Goal: Task Accomplishment & Management: Use online tool/utility

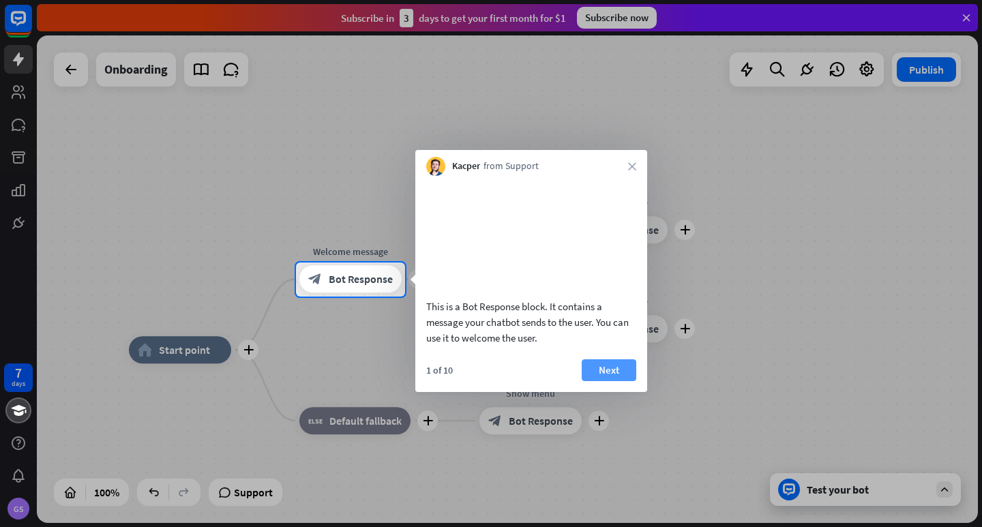
click at [621, 381] on button "Next" at bounding box center [609, 370] width 55 height 22
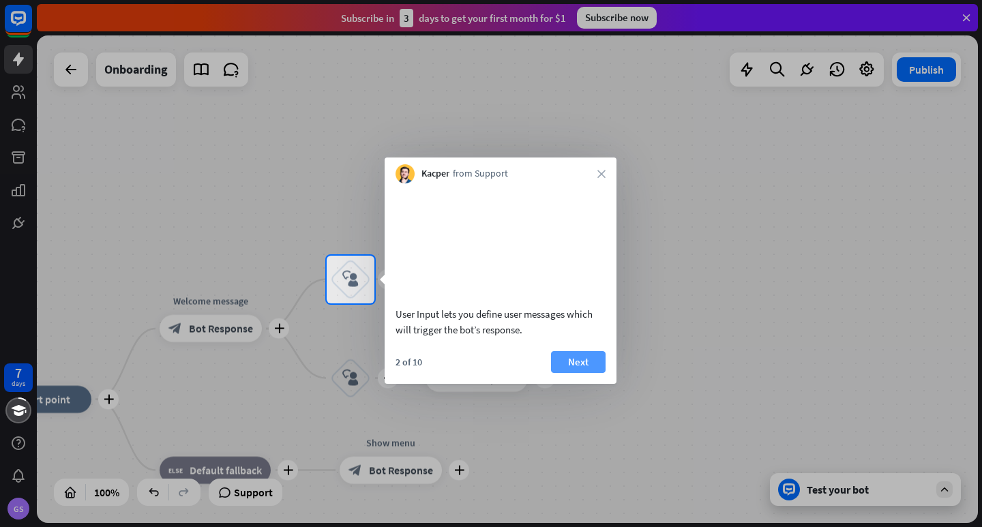
click at [577, 373] on button "Next" at bounding box center [578, 362] width 55 height 22
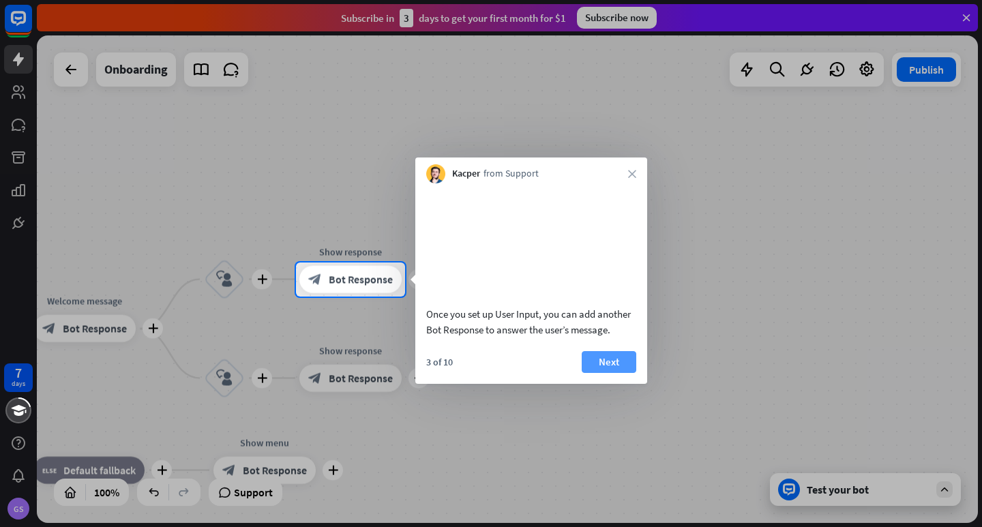
click at [610, 373] on button "Next" at bounding box center [609, 362] width 55 height 22
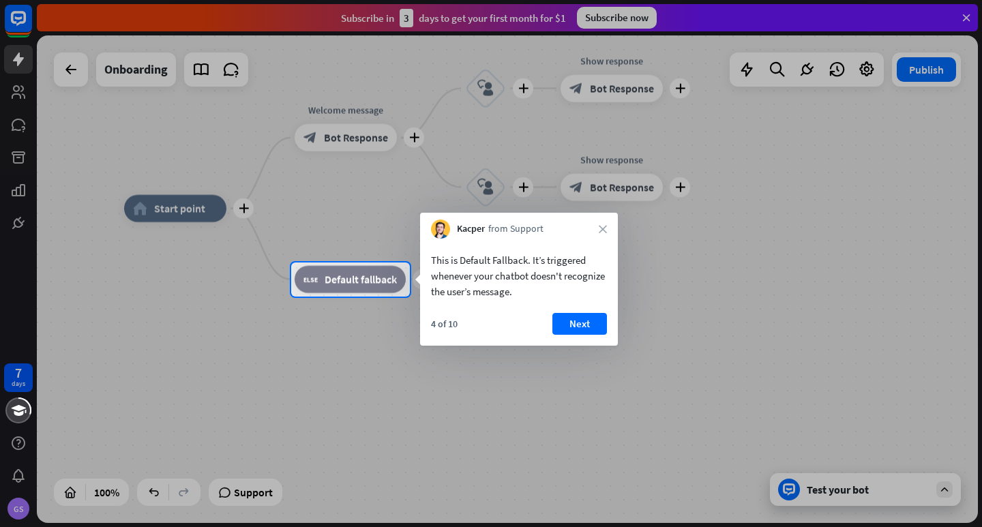
click at [589, 335] on div "4 of 10 Next" at bounding box center [519, 329] width 198 height 33
click at [587, 327] on button "Next" at bounding box center [579, 324] width 55 height 22
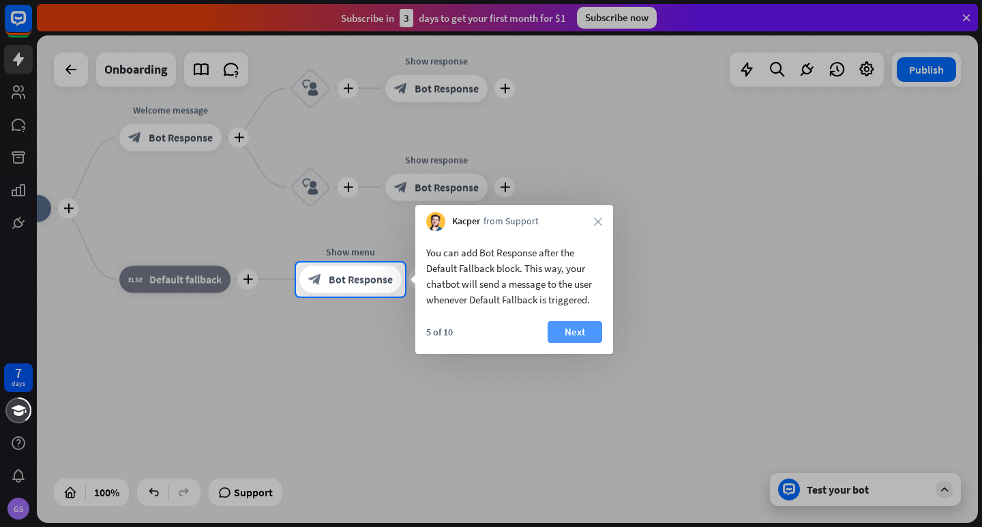
click at [565, 339] on button "Next" at bounding box center [575, 332] width 55 height 22
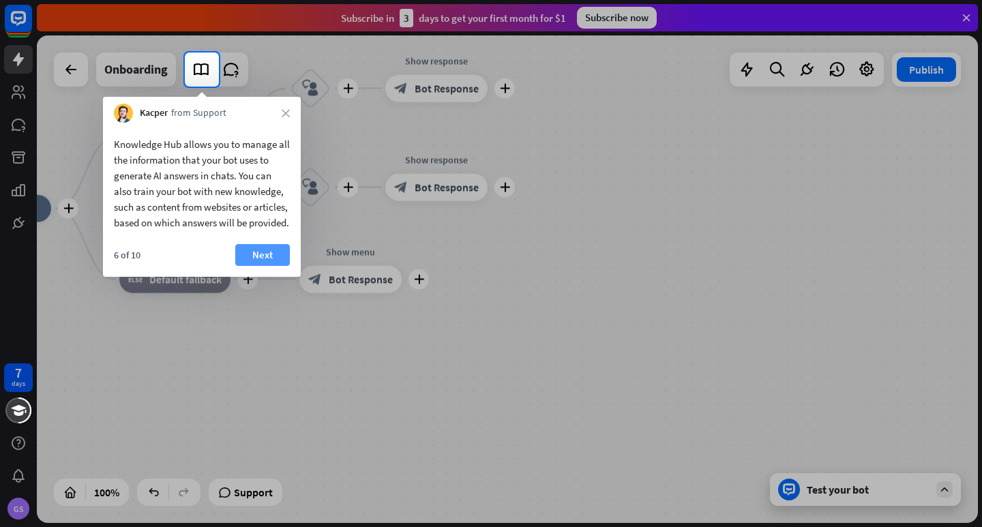
click at [261, 266] on button "Next" at bounding box center [262, 255] width 55 height 22
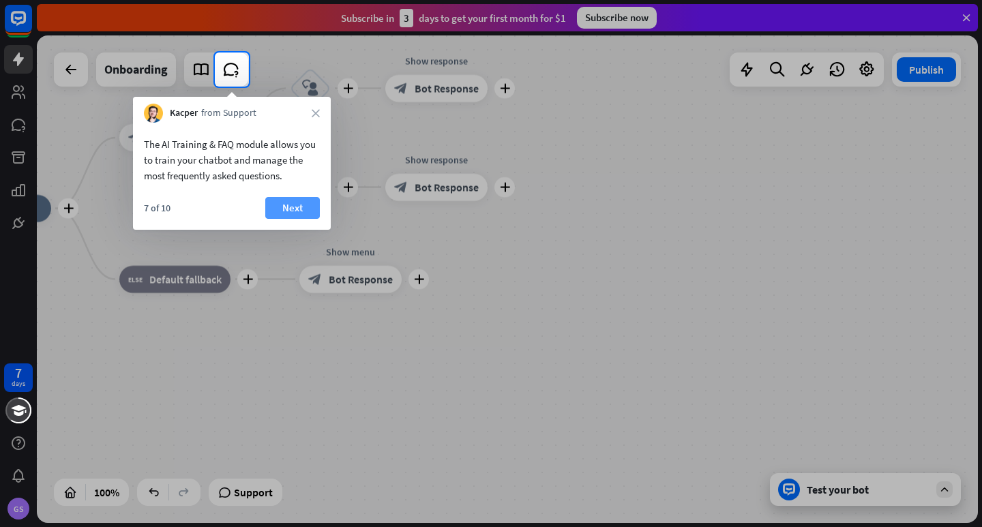
click at [291, 211] on button "Next" at bounding box center [292, 208] width 55 height 22
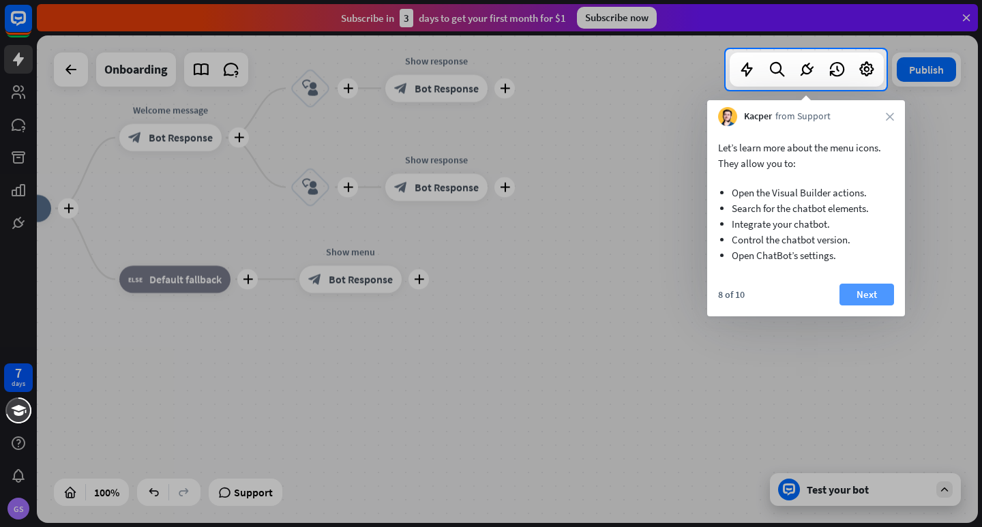
click at [881, 300] on button "Next" at bounding box center [867, 295] width 55 height 22
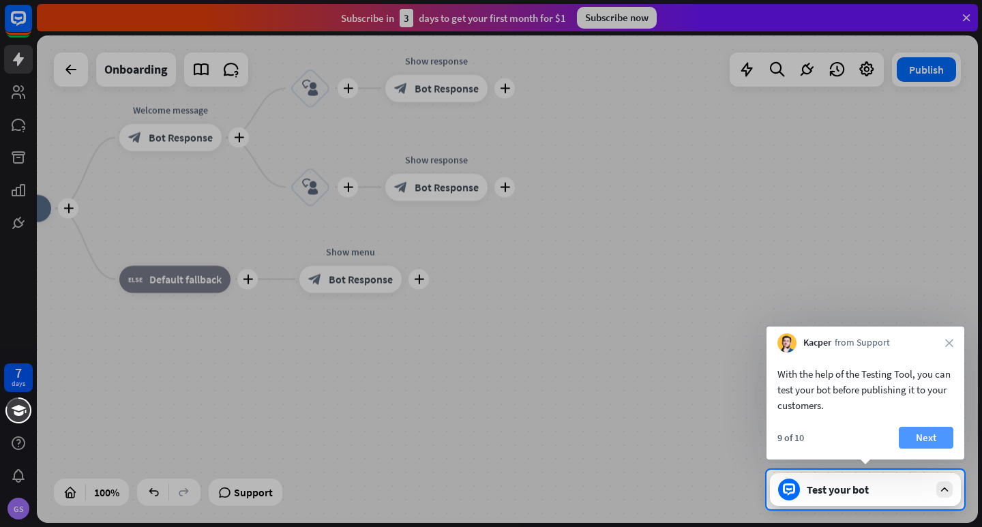
click at [923, 432] on button "Next" at bounding box center [926, 438] width 55 height 22
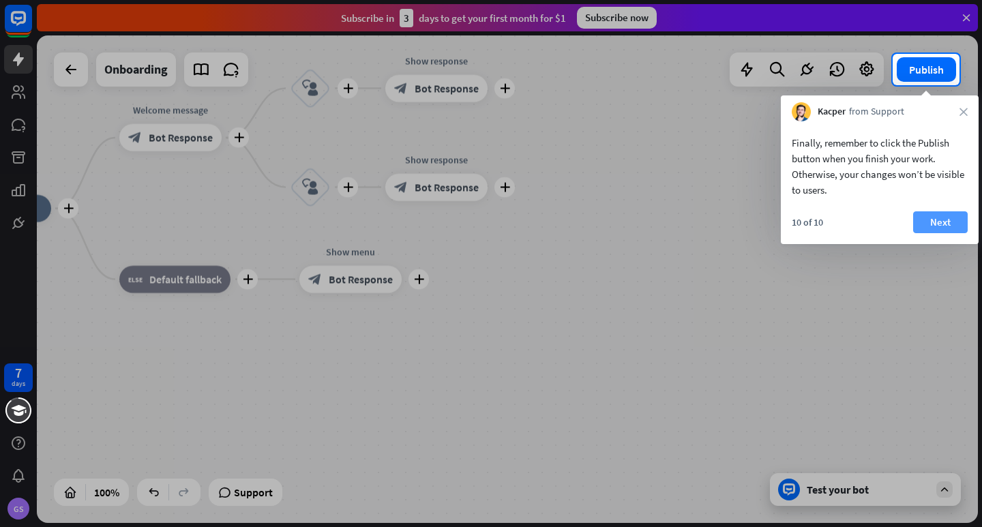
click at [933, 212] on button "Next" at bounding box center [940, 222] width 55 height 22
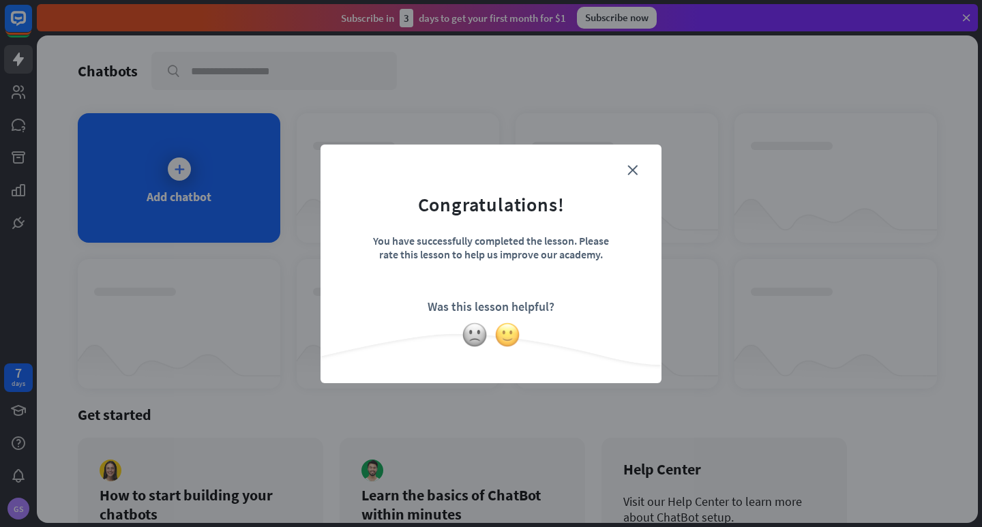
click at [498, 336] on img at bounding box center [507, 335] width 26 height 26
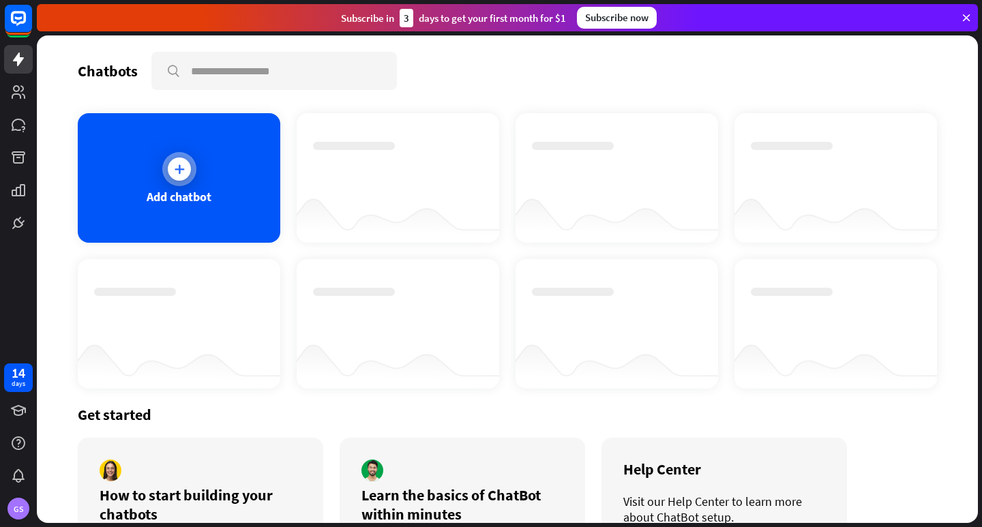
click at [163, 166] on div at bounding box center [179, 169] width 34 height 34
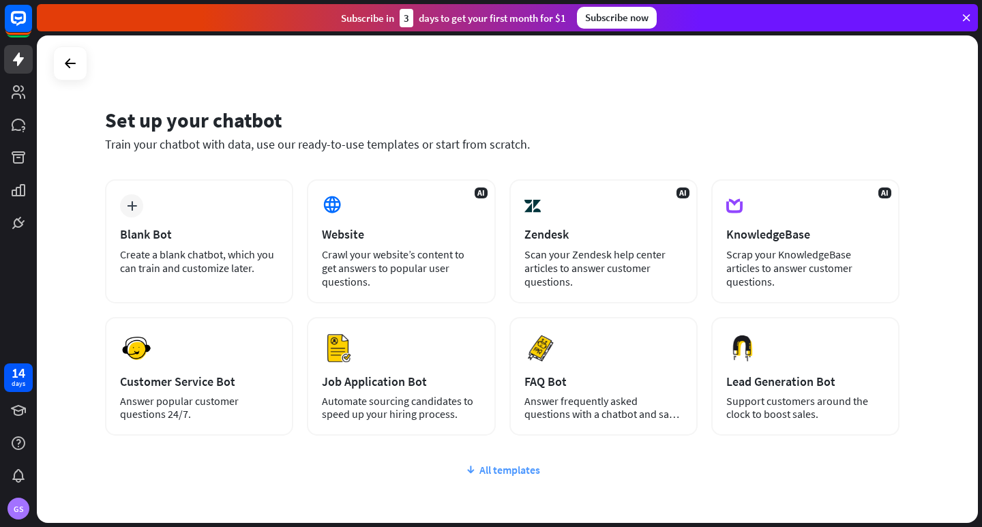
click at [499, 465] on div "All templates" at bounding box center [502, 470] width 795 height 14
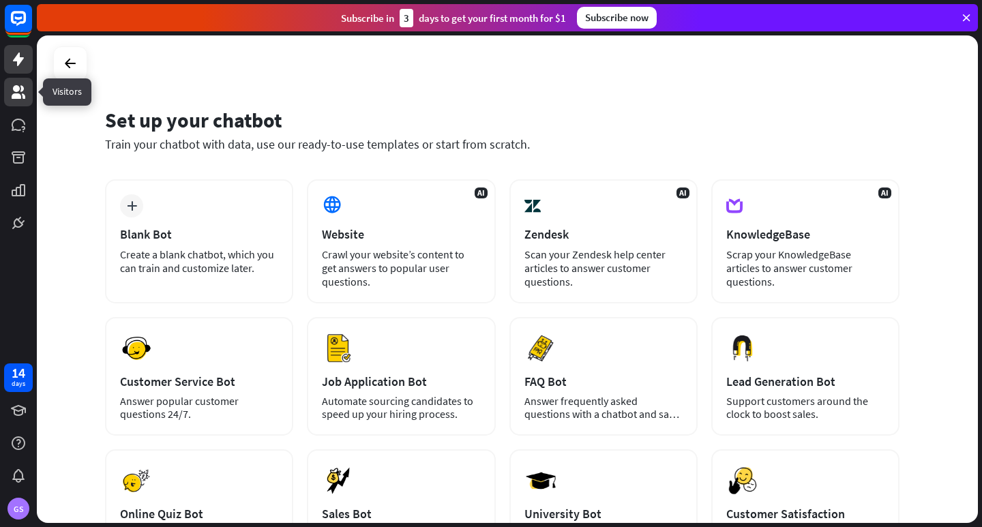
click at [13, 96] on icon at bounding box center [19, 92] width 14 height 14
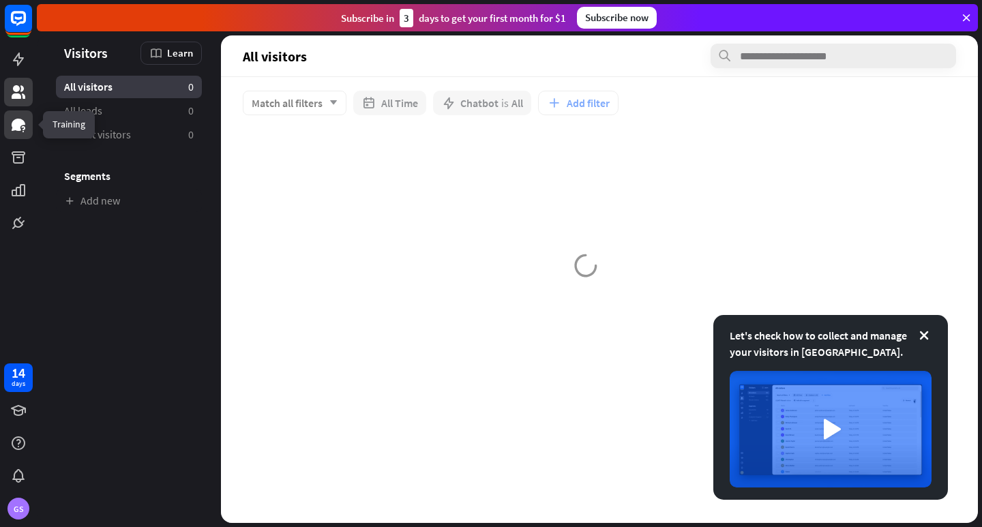
click at [19, 134] on link at bounding box center [18, 124] width 29 height 29
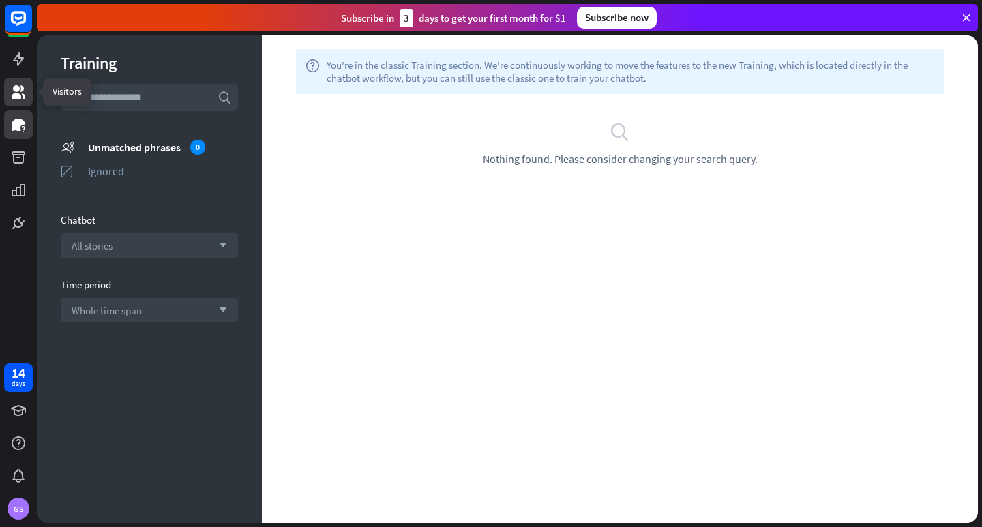
click at [19, 91] on icon at bounding box center [18, 92] width 16 height 16
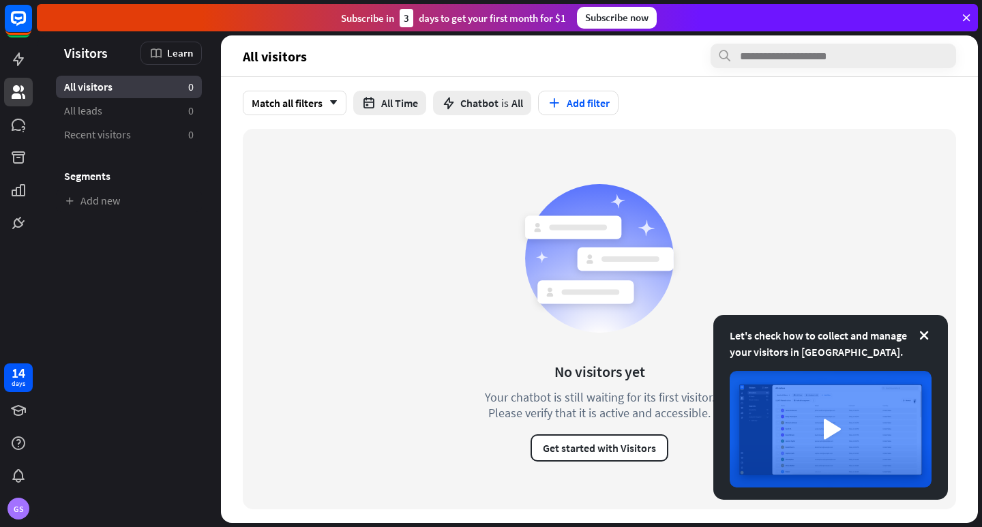
click at [409, 194] on div "No visitors yet Your chatbot is still waiting for its first visitor. Please ver…" at bounding box center [599, 319] width 713 height 381
click at [925, 329] on icon at bounding box center [924, 336] width 14 height 14
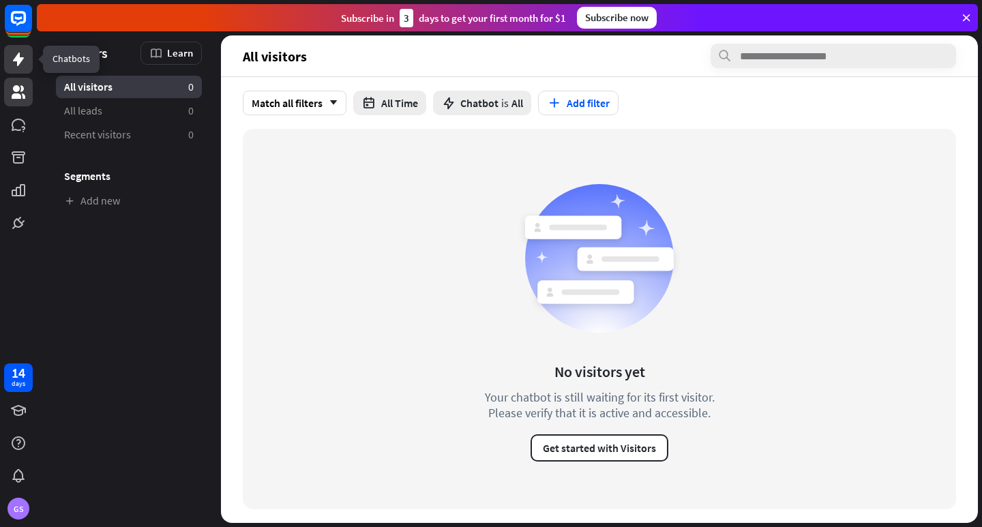
click at [28, 62] on link at bounding box center [18, 59] width 29 height 29
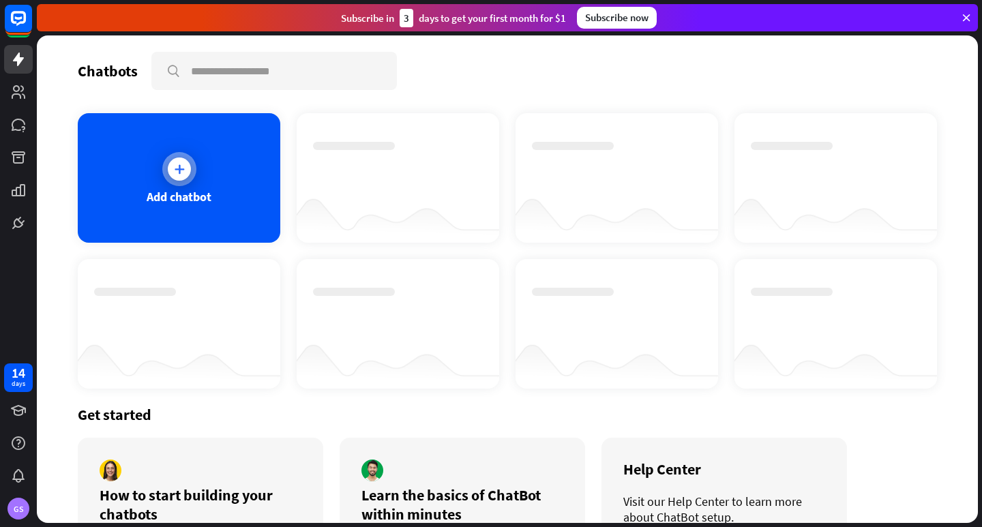
click at [173, 164] on icon at bounding box center [180, 169] width 14 height 14
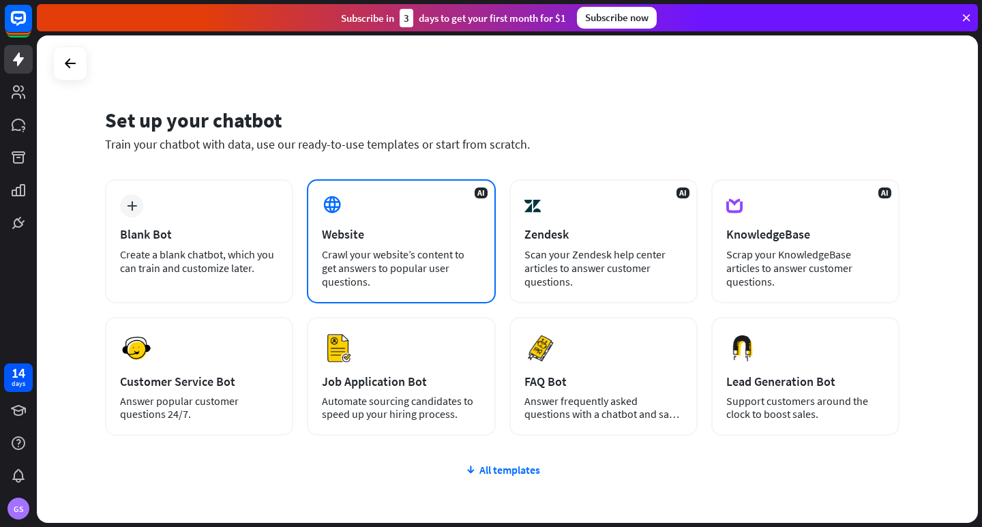
click at [385, 271] on div "Crawl your website’s content to get answers to popular user questions." at bounding box center [401, 268] width 158 height 41
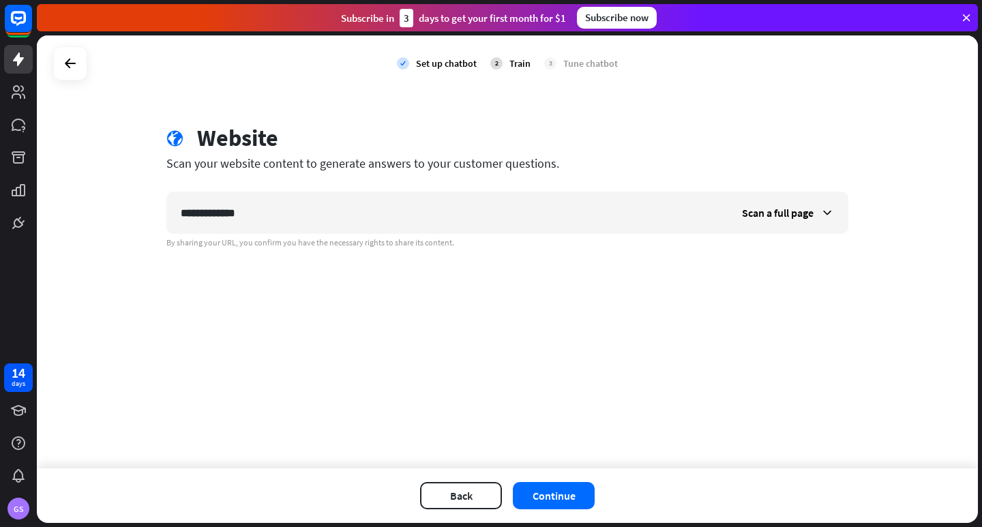
type input "**********"
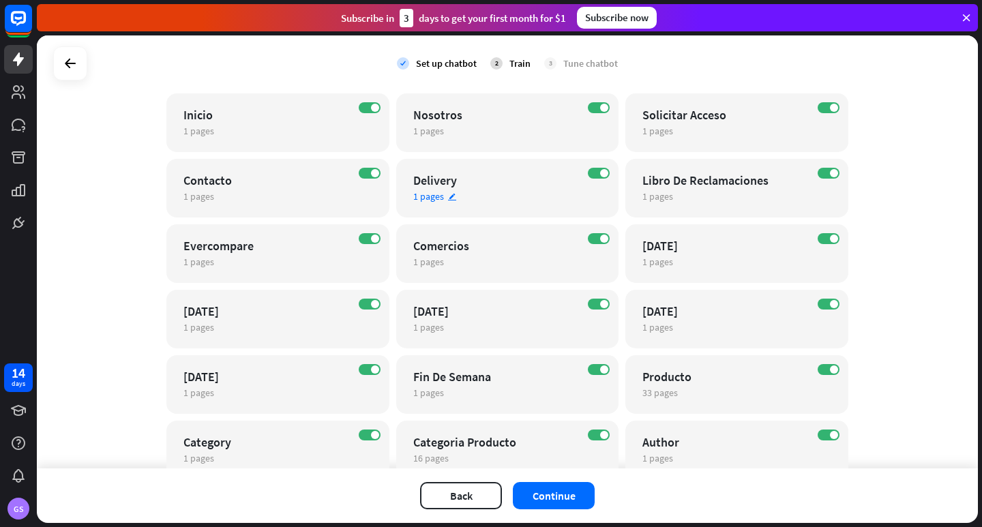
scroll to position [183, 0]
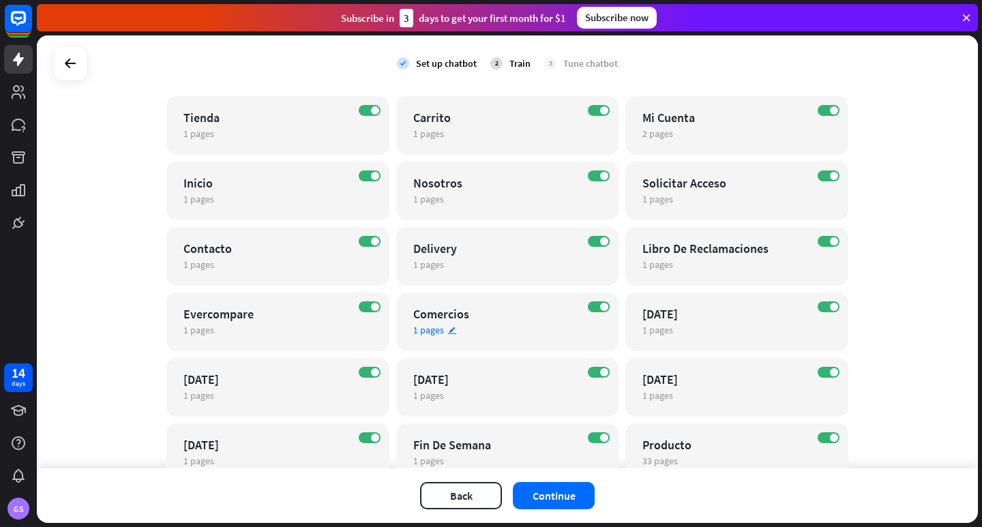
click at [415, 333] on span "1 pages" at bounding box center [428, 330] width 31 height 12
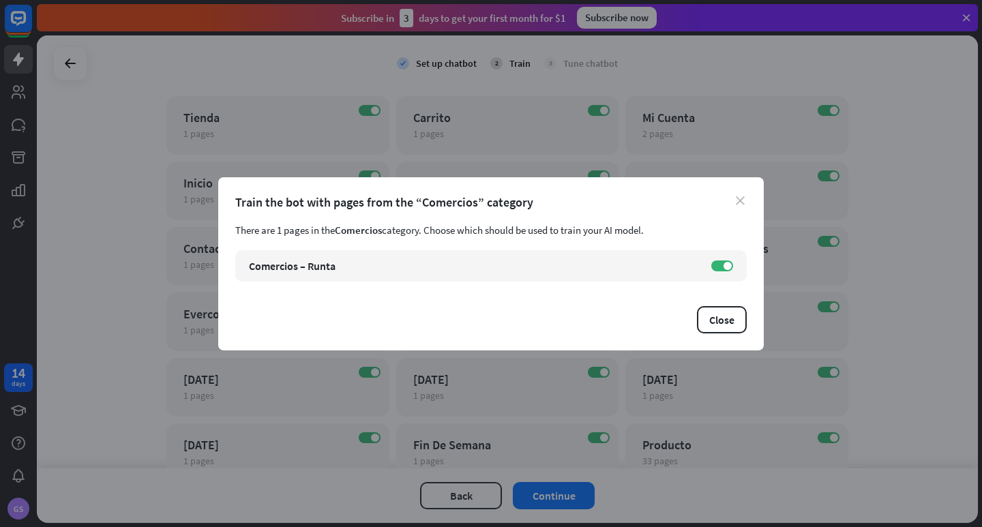
click at [743, 199] on icon "close" at bounding box center [740, 200] width 9 height 9
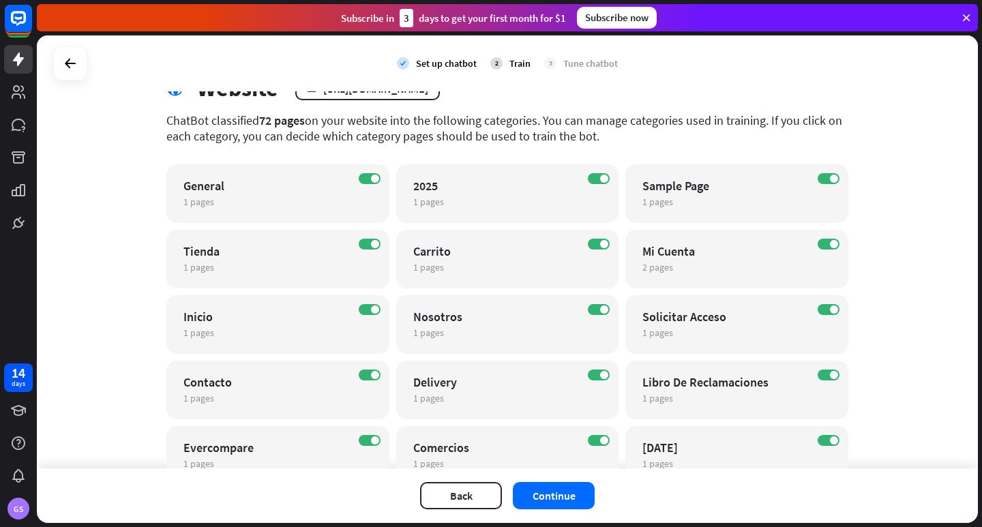
scroll to position [47, 0]
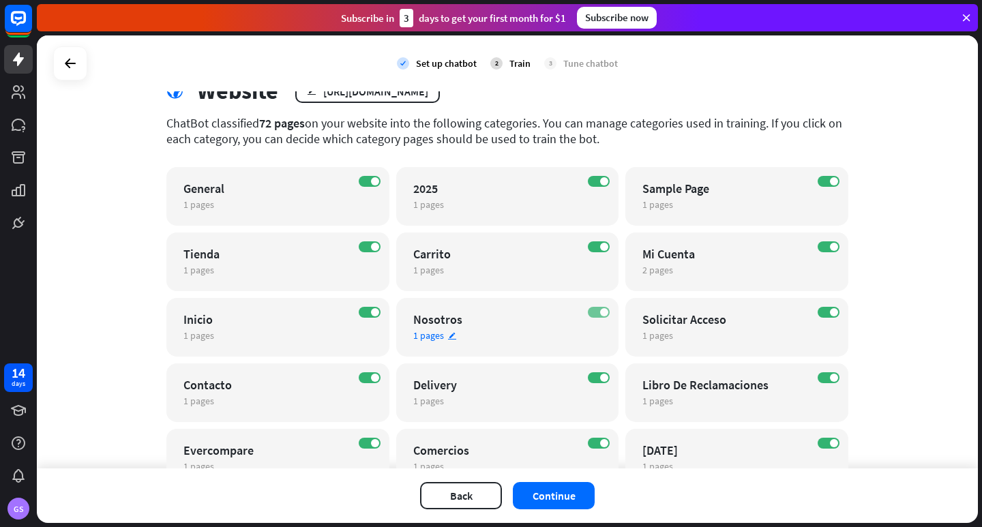
click at [600, 310] on span at bounding box center [604, 312] width 8 height 8
click at [824, 177] on label "ON" at bounding box center [829, 181] width 22 height 11
click at [372, 256] on div "ON Tienda 1 pages edit" at bounding box center [277, 262] width 223 height 59
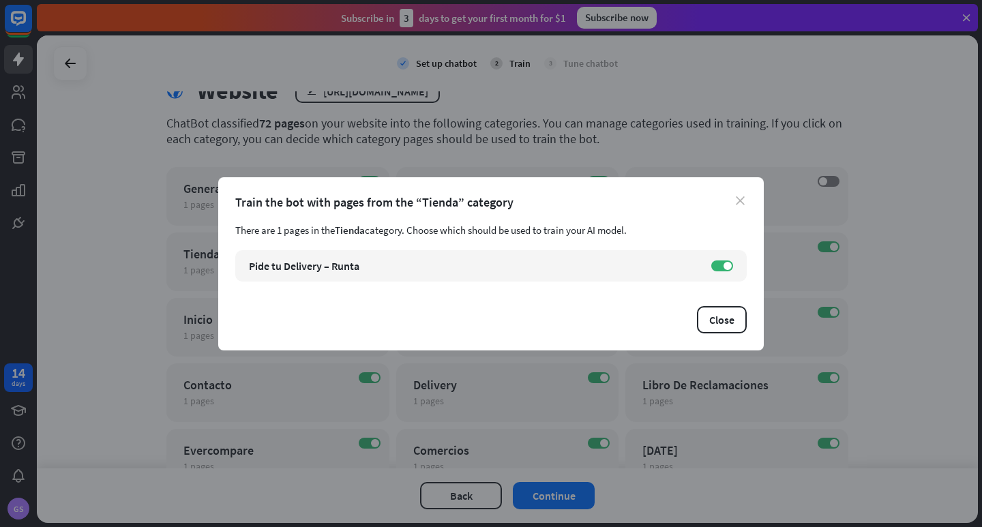
click at [740, 198] on icon "close" at bounding box center [740, 200] width 9 height 9
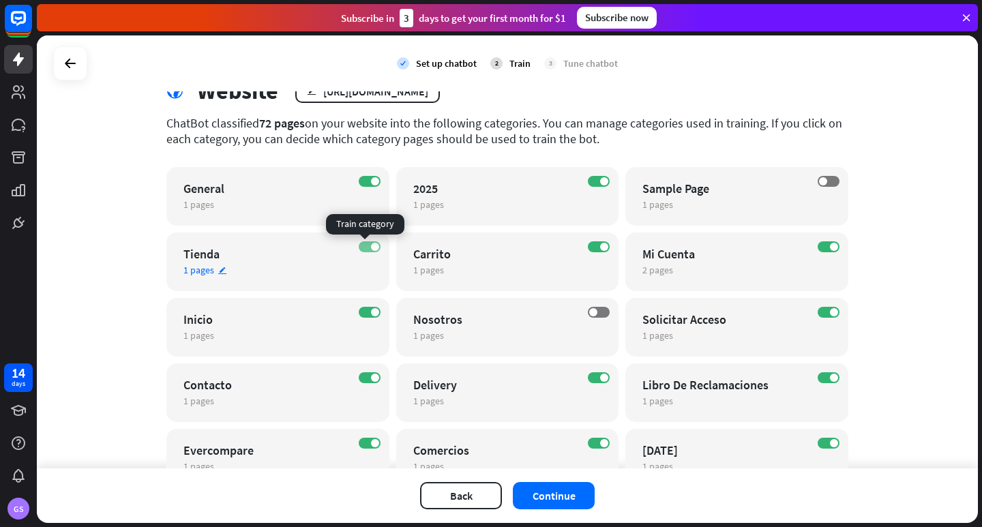
click at [371, 248] on span at bounding box center [375, 247] width 8 height 8
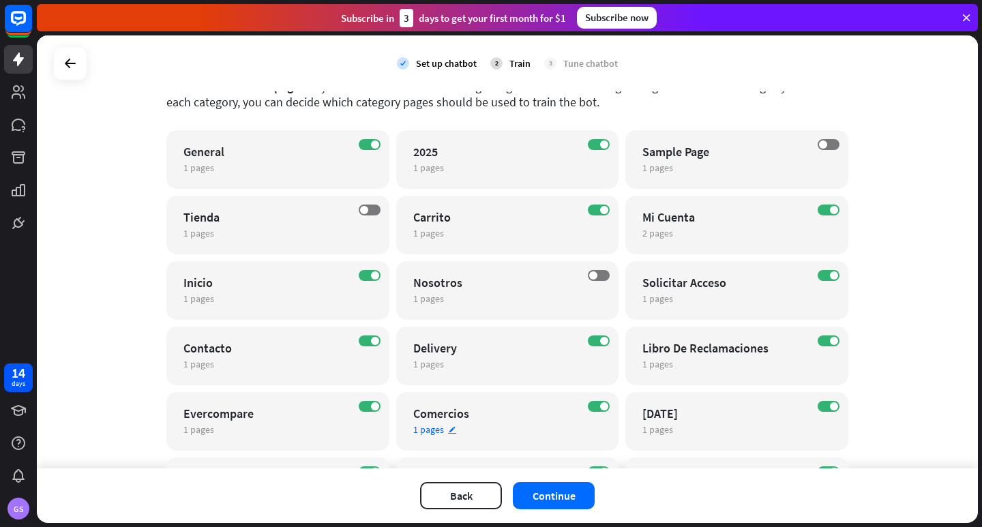
scroll to position [115, 0]
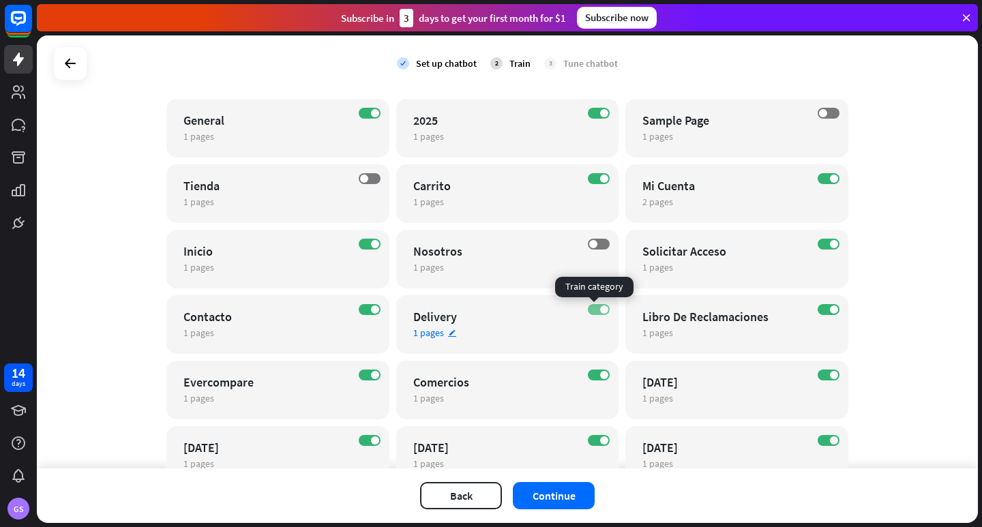
click at [595, 306] on label "ON" at bounding box center [599, 309] width 22 height 11
click at [824, 246] on label "ON" at bounding box center [829, 244] width 22 height 11
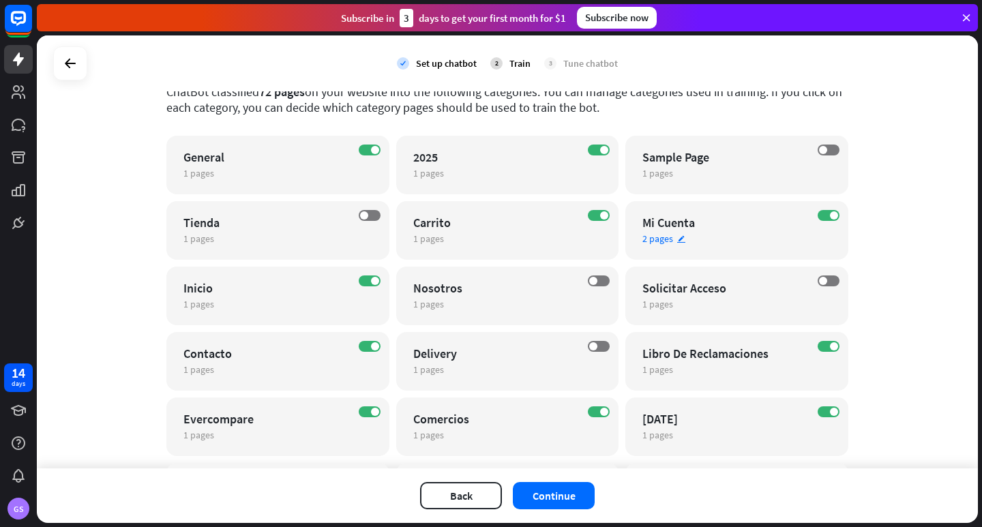
scroll to position [47, 0]
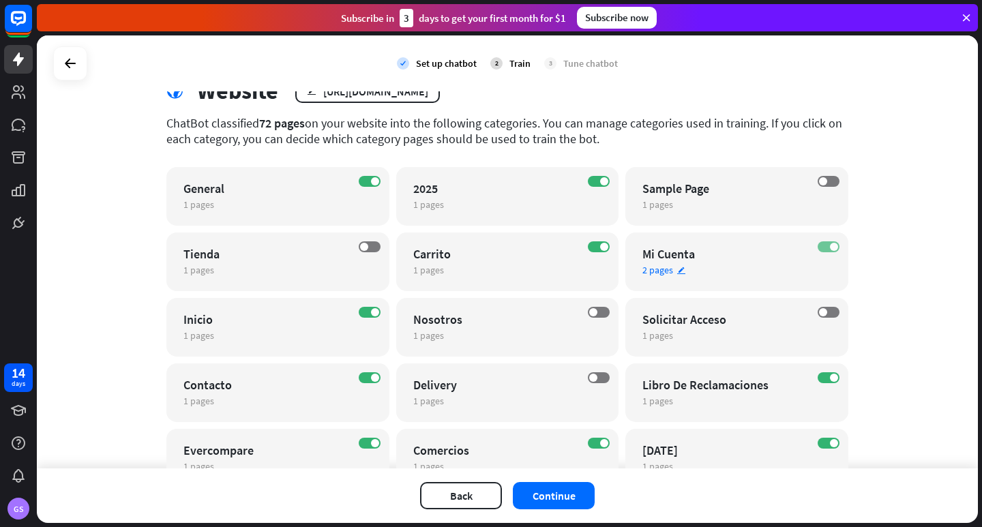
click at [822, 242] on label "ON" at bounding box center [829, 246] width 22 height 11
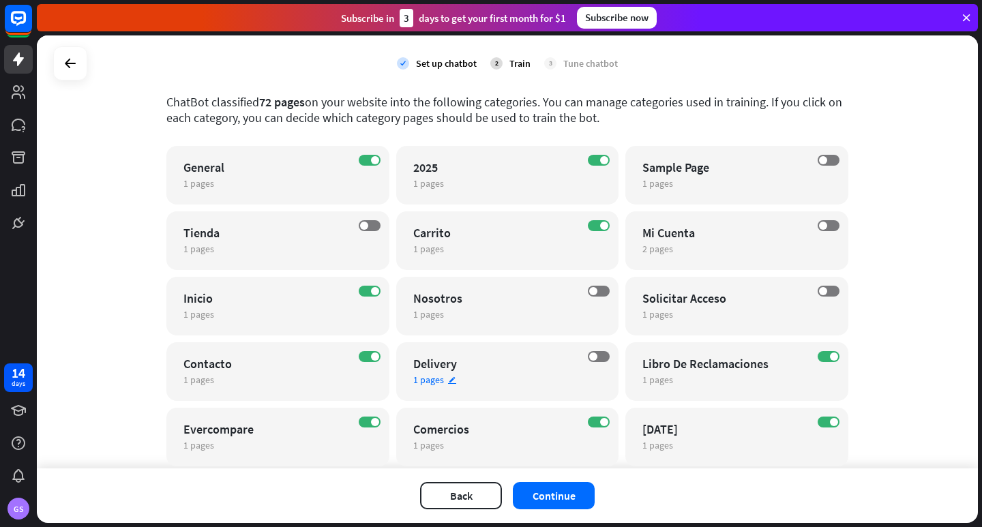
scroll to position [102, 0]
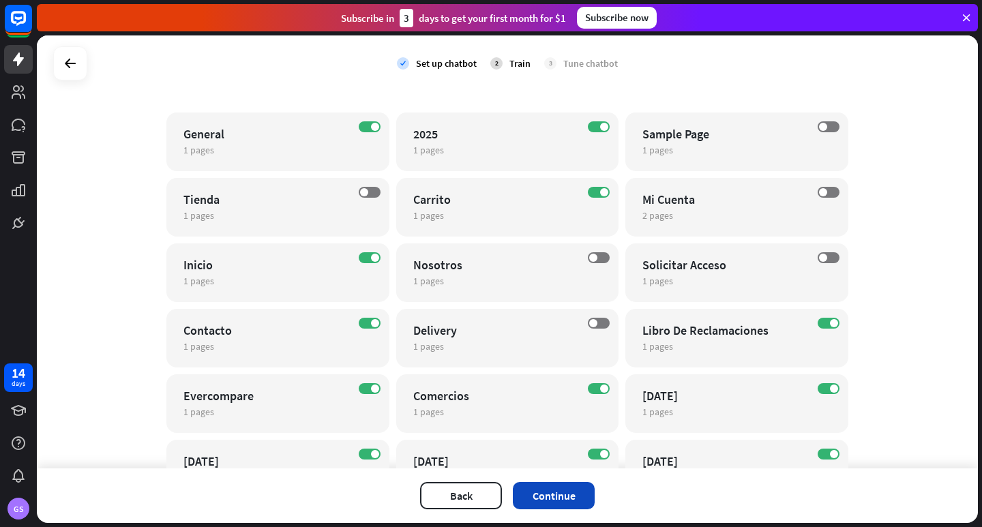
click at [563, 503] on button "Continue" at bounding box center [554, 495] width 82 height 27
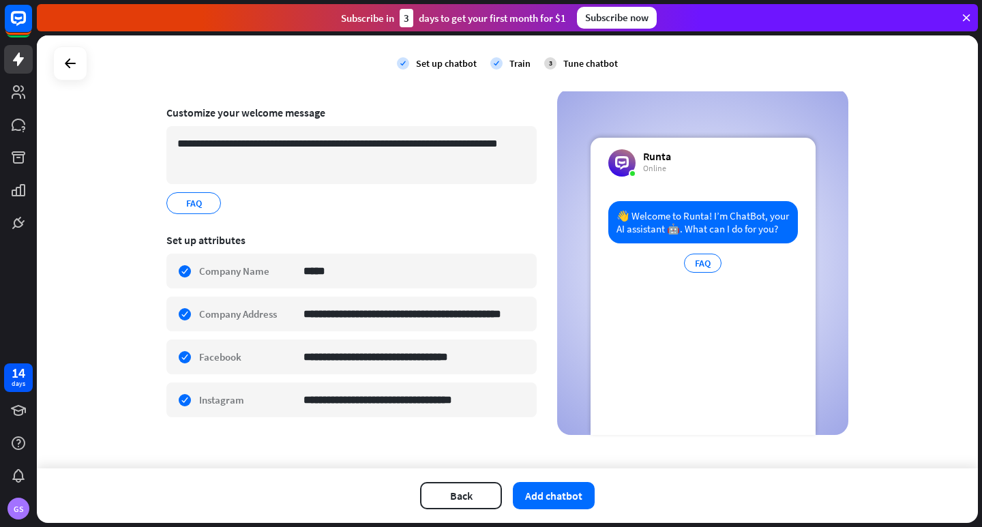
scroll to position [96, 0]
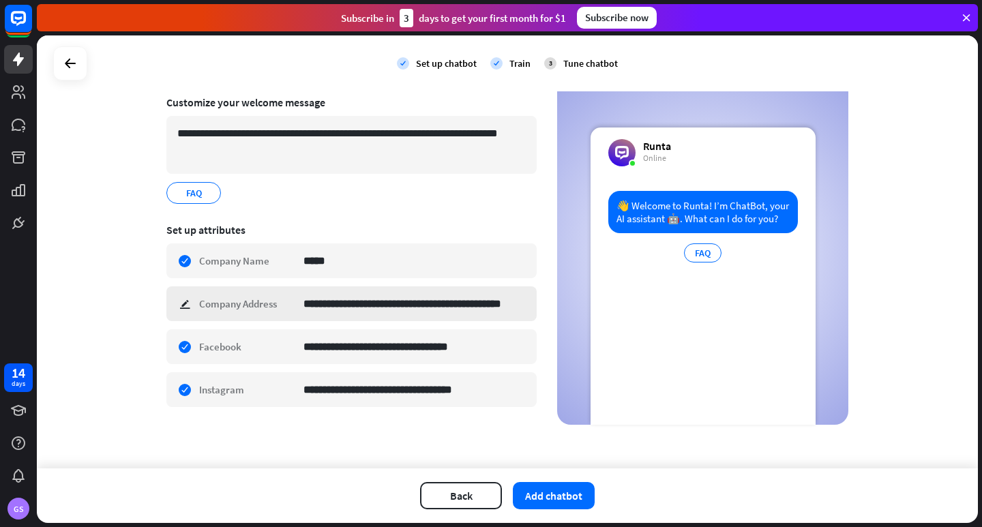
click at [179, 306] on div "**********" at bounding box center [351, 303] width 370 height 35
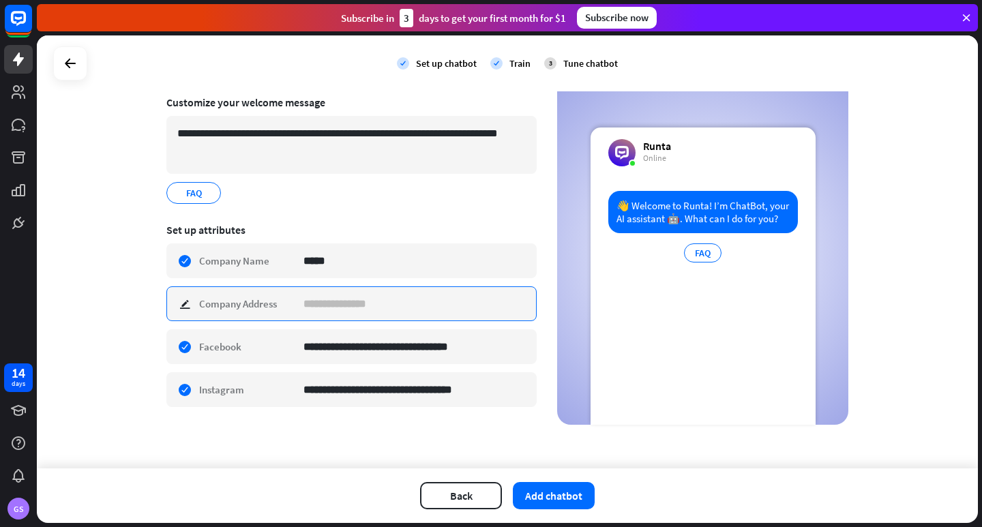
scroll to position [0, 0]
type input "**********"
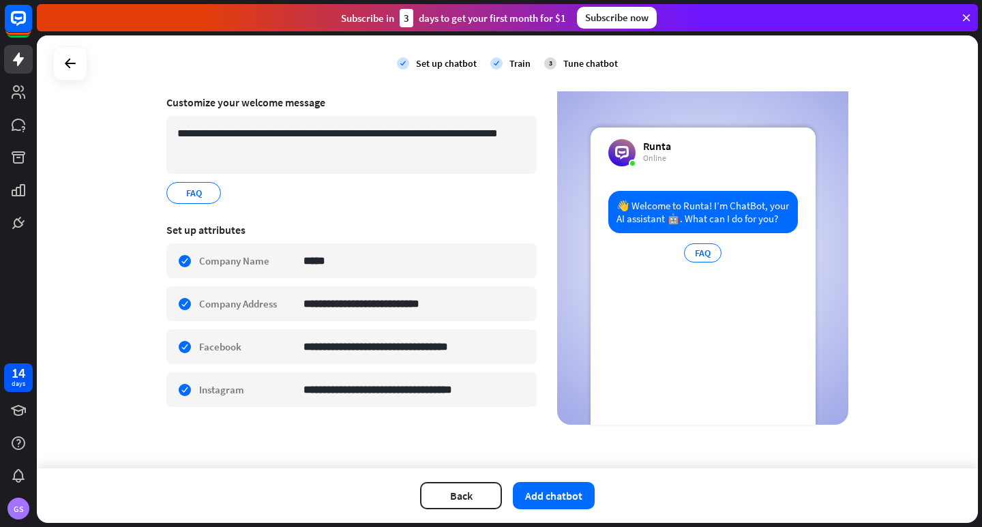
click at [254, 435] on div "**********" at bounding box center [507, 251] width 941 height 433
click at [381, 462] on div "**********" at bounding box center [507, 251] width 941 height 433
click at [558, 499] on button "Add chatbot" at bounding box center [554, 495] width 82 height 27
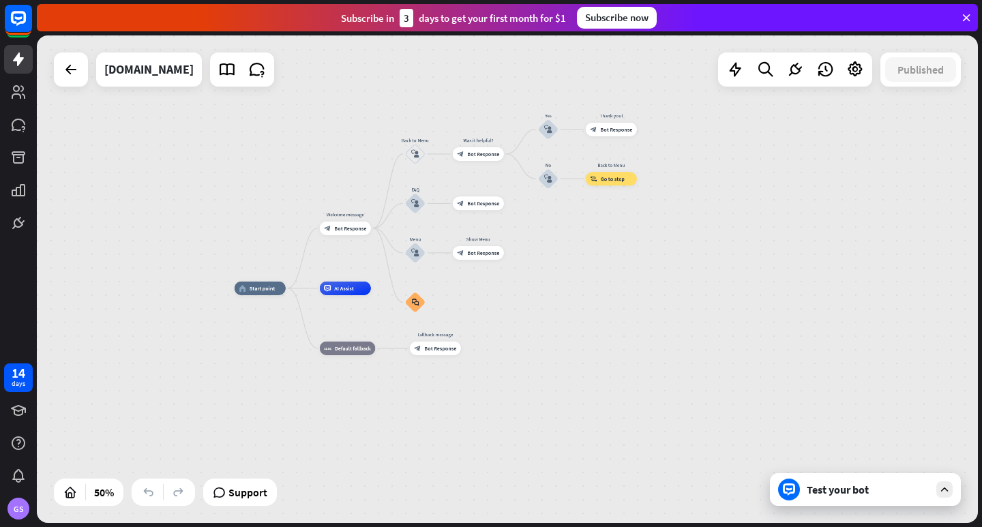
drag, startPoint x: 804, startPoint y: 255, endPoint x: 554, endPoint y: 284, distance: 252.0
click at [548, 269] on div "home_2 Start point Welcome message block_bot_response Bot Response Back to Menu…" at bounding box center [507, 279] width 941 height 488
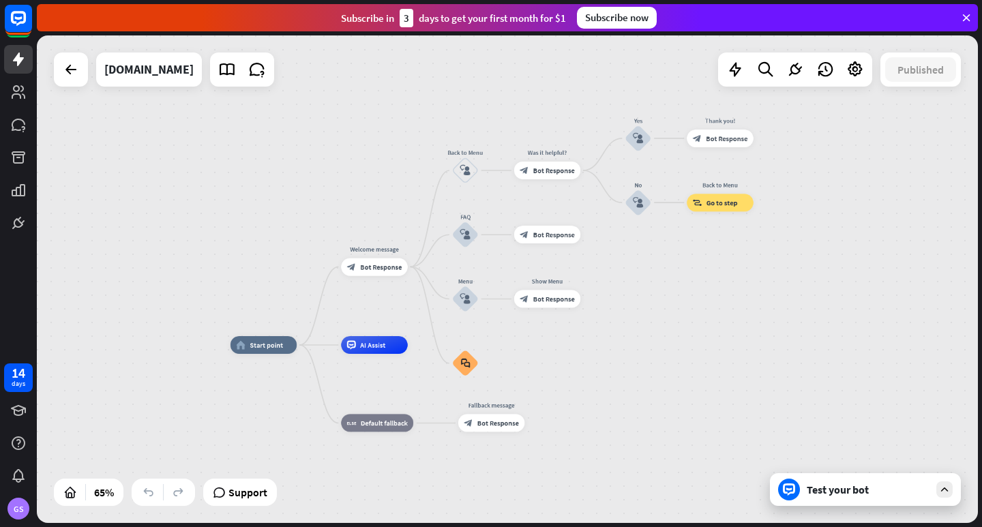
drag, startPoint x: 577, startPoint y: 297, endPoint x: 662, endPoint y: 330, distance: 90.9
click at [662, 330] on div "home_2 Start point Welcome message block_bot_response Bot Response Back to Menu…" at bounding box center [507, 279] width 941 height 488
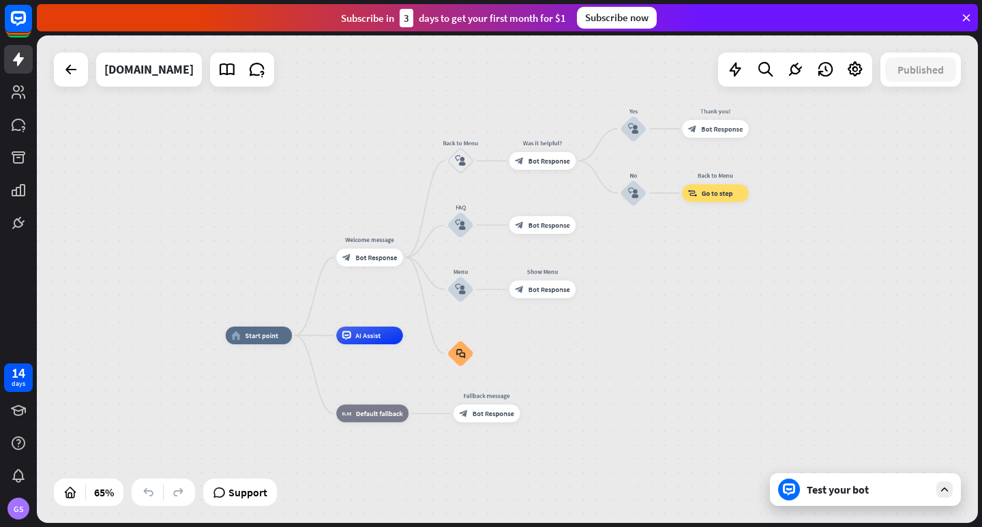
click at [947, 489] on icon at bounding box center [944, 490] width 12 height 12
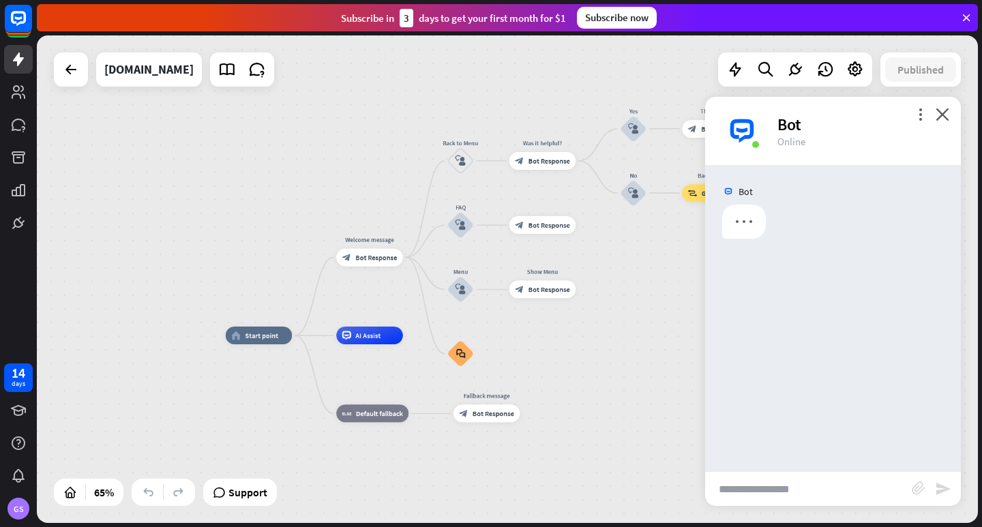
click at [789, 492] on input "text" at bounding box center [808, 489] width 207 height 34
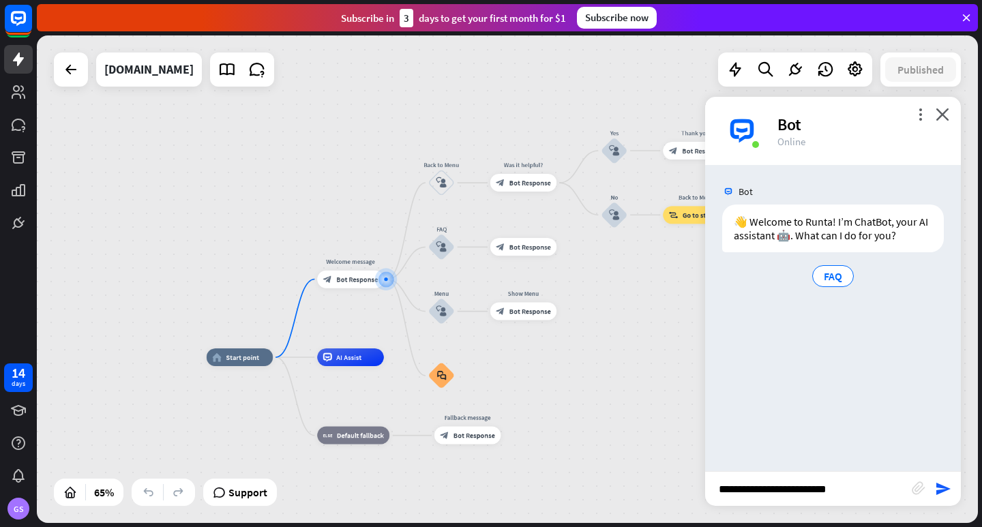
type input "**********"
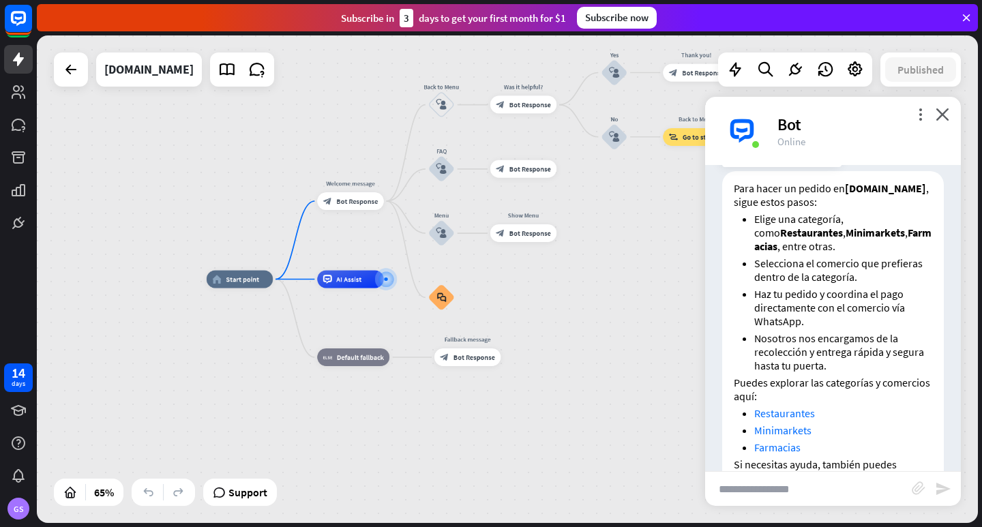
scroll to position [252, 0]
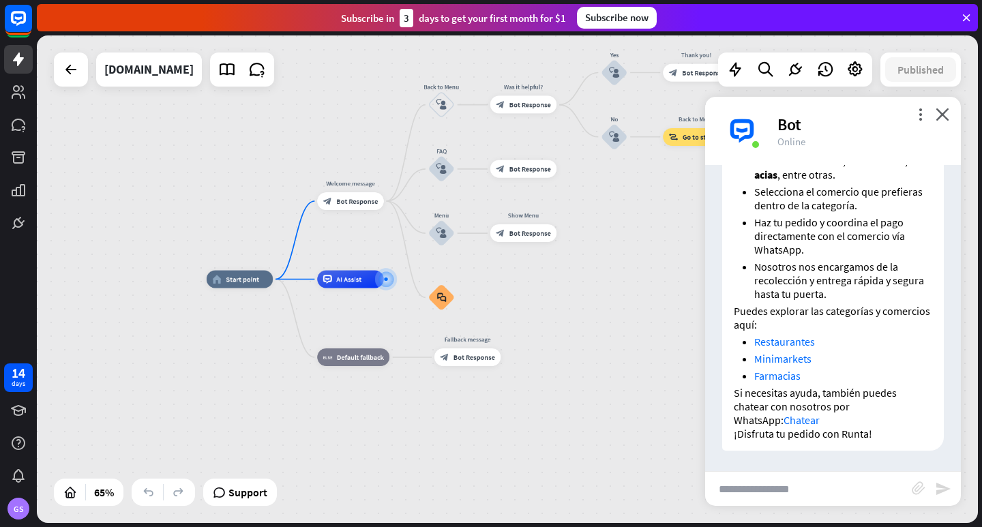
click at [801, 482] on input "text" at bounding box center [808, 489] width 207 height 34
click at [859, 65] on icon at bounding box center [855, 70] width 18 height 18
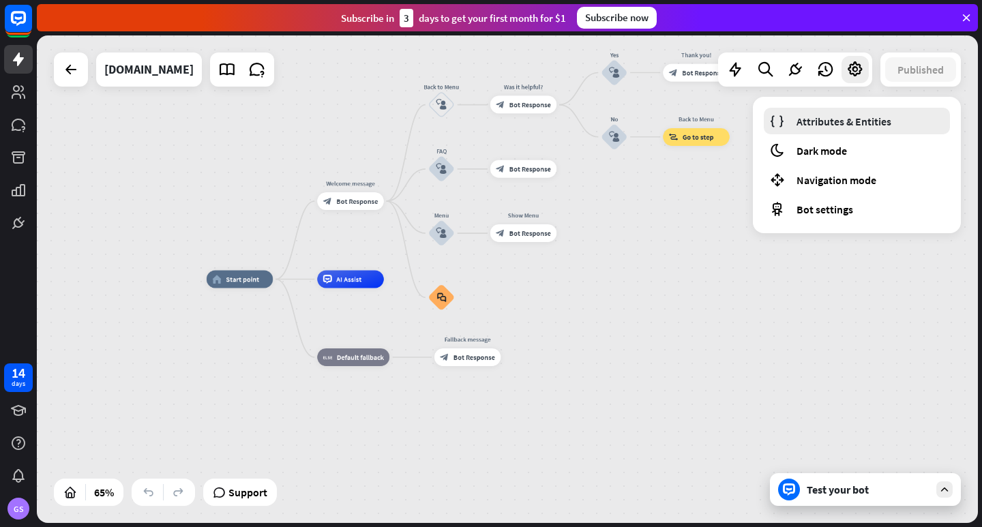
click at [892, 123] on link "Attributes & Entities" at bounding box center [857, 121] width 186 height 27
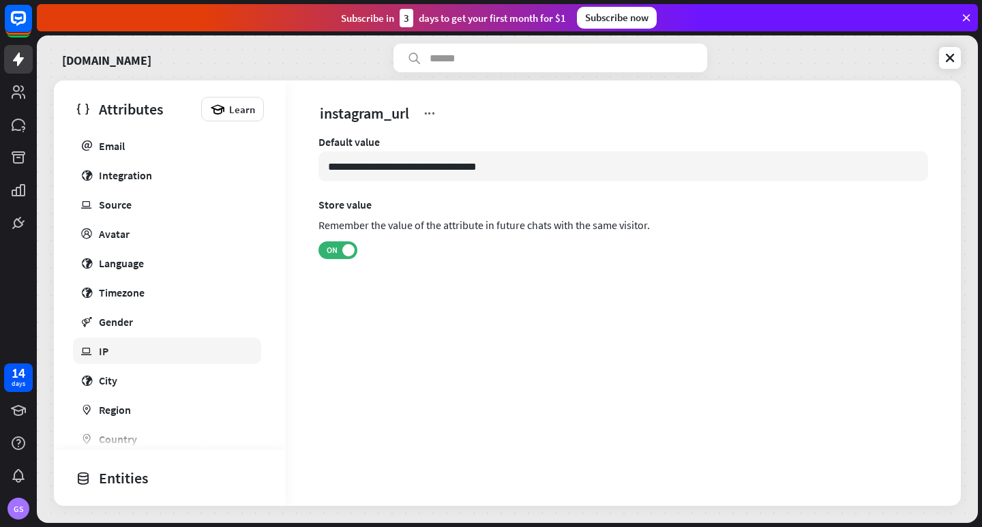
scroll to position [231, 0]
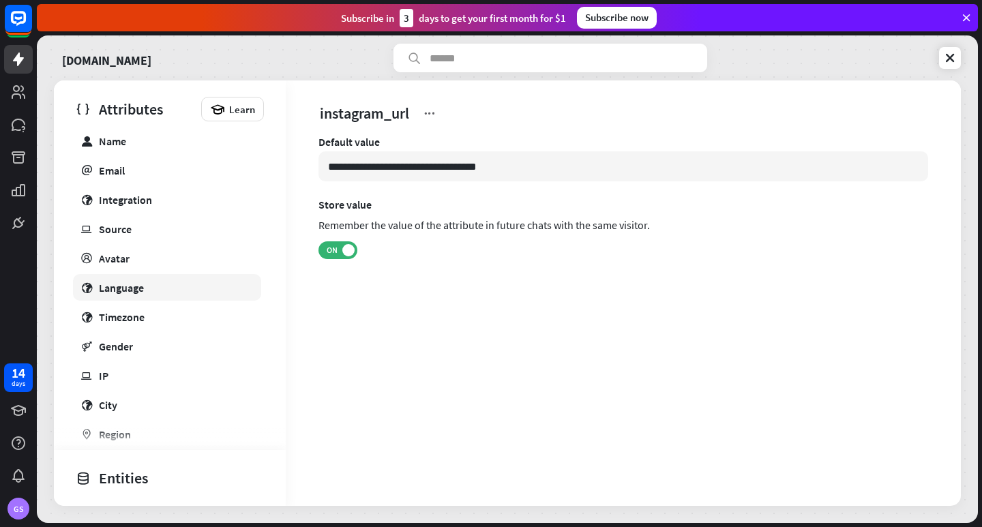
click at [117, 289] on div "Language" at bounding box center [121, 288] width 45 height 14
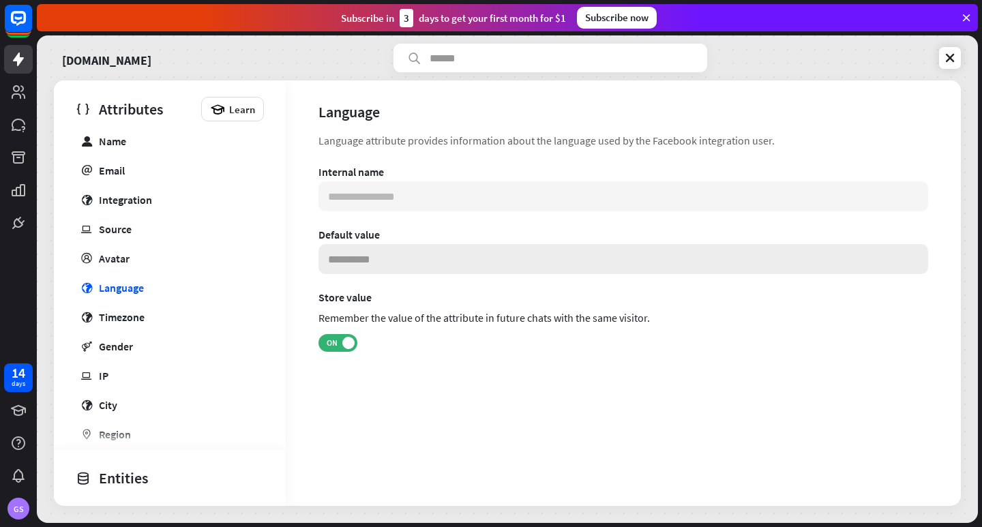
click at [379, 257] on input at bounding box center [624, 259] width 610 height 30
click at [394, 409] on div "**********" at bounding box center [623, 271] width 675 height 278
click at [424, 267] on input at bounding box center [624, 259] width 610 height 30
type input "*******"
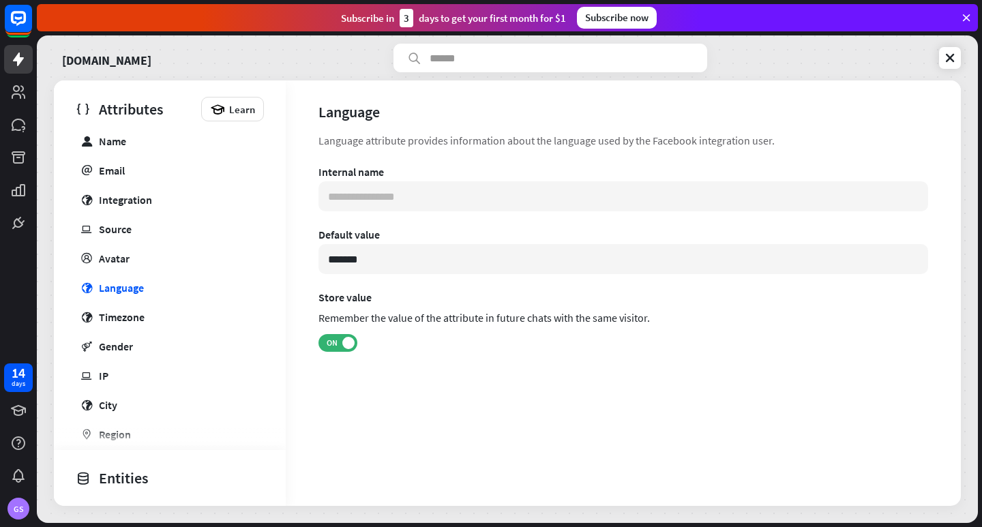
click at [466, 433] on div "**********" at bounding box center [623, 293] width 675 height 426
click at [430, 431] on div "**********" at bounding box center [623, 293] width 675 height 426
click at [445, 53] on input "text" at bounding box center [551, 58] width 314 height 29
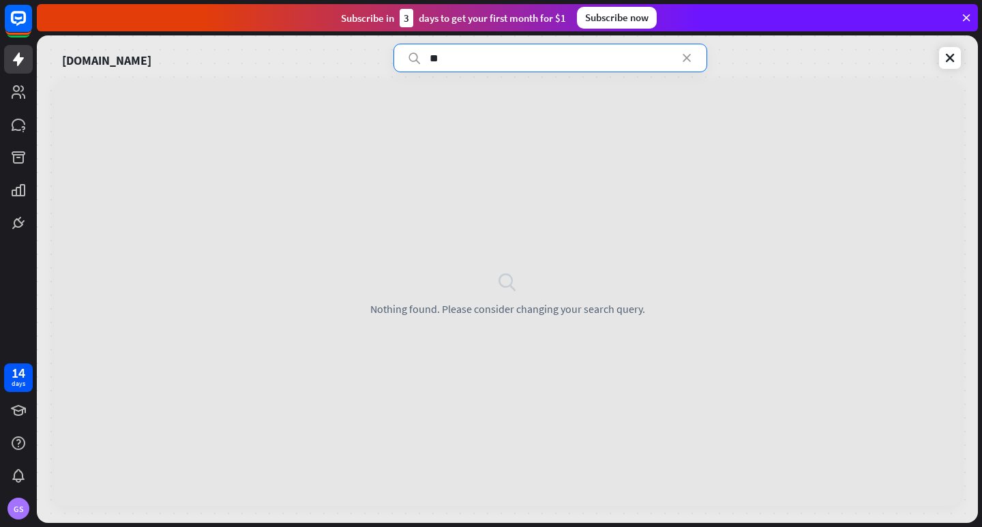
type input "*"
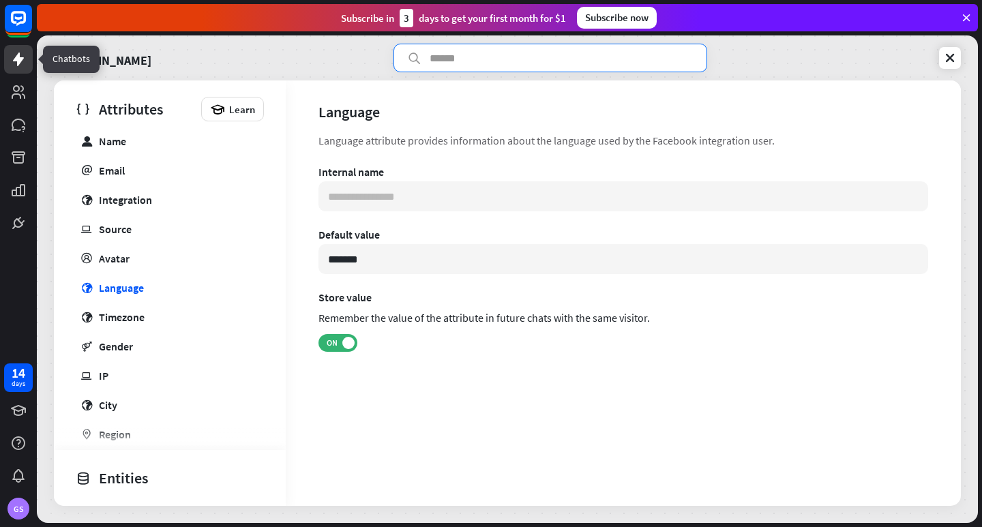
click at [21, 57] on icon at bounding box center [18, 59] width 16 height 16
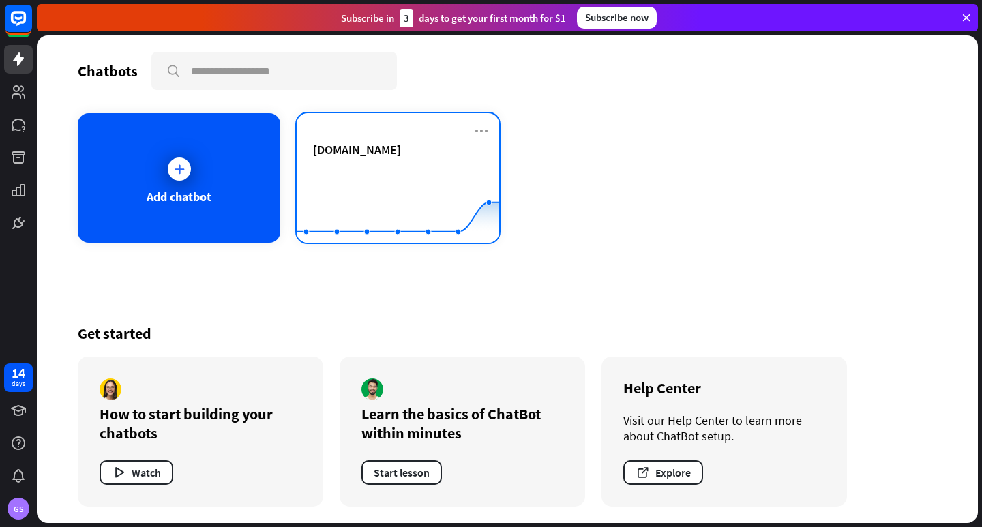
click at [408, 153] on div "[DOMAIN_NAME]" at bounding box center [398, 150] width 170 height 16
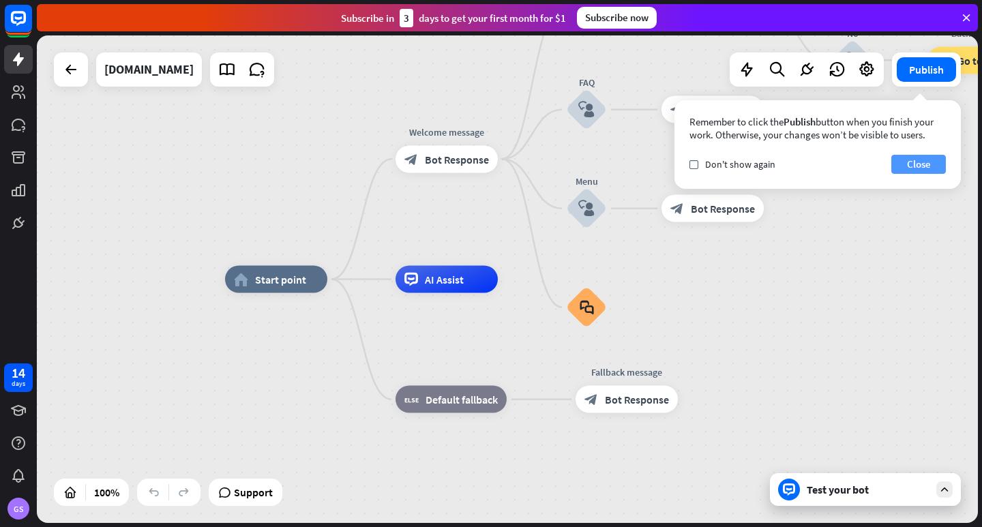
click at [926, 159] on button "Close" at bounding box center [918, 164] width 55 height 19
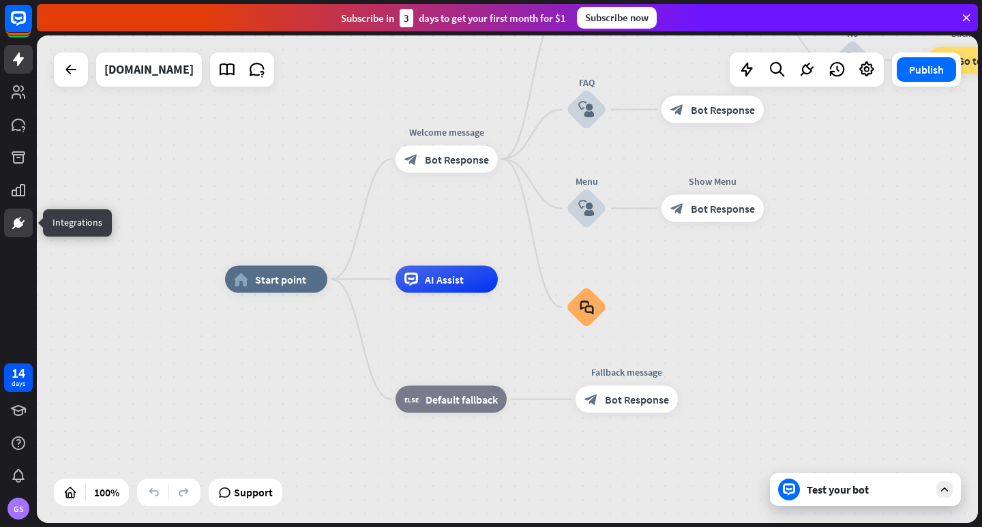
click at [12, 229] on icon at bounding box center [18, 223] width 16 height 16
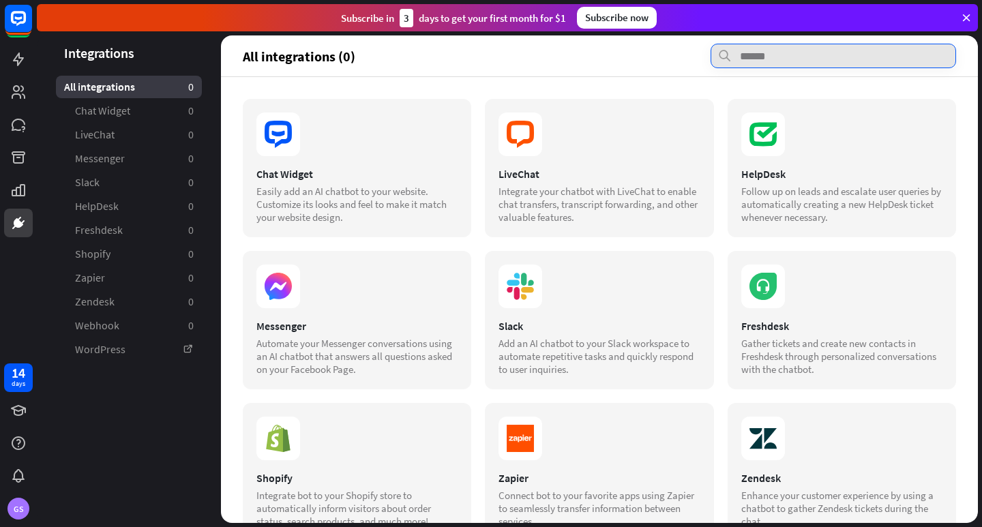
click at [763, 55] on input "text" at bounding box center [834, 56] width 246 height 25
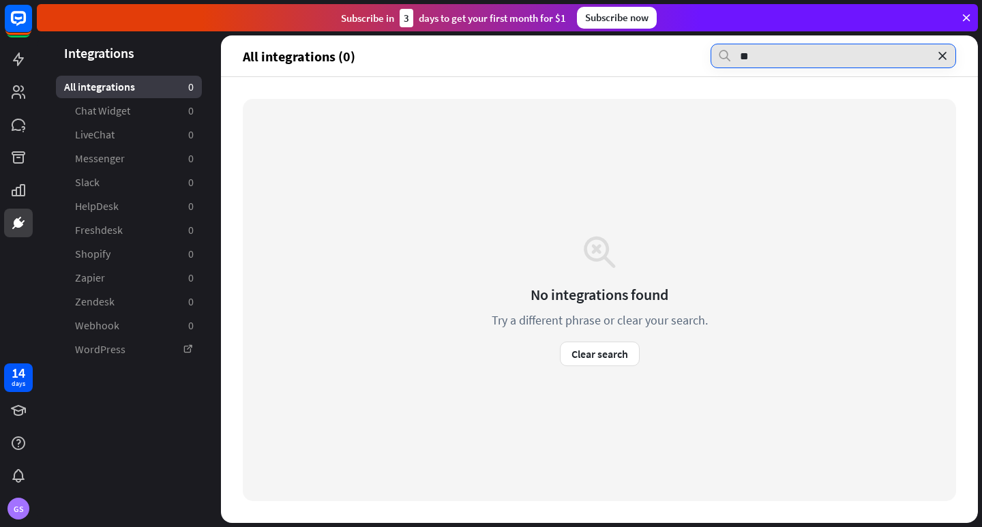
type input "*"
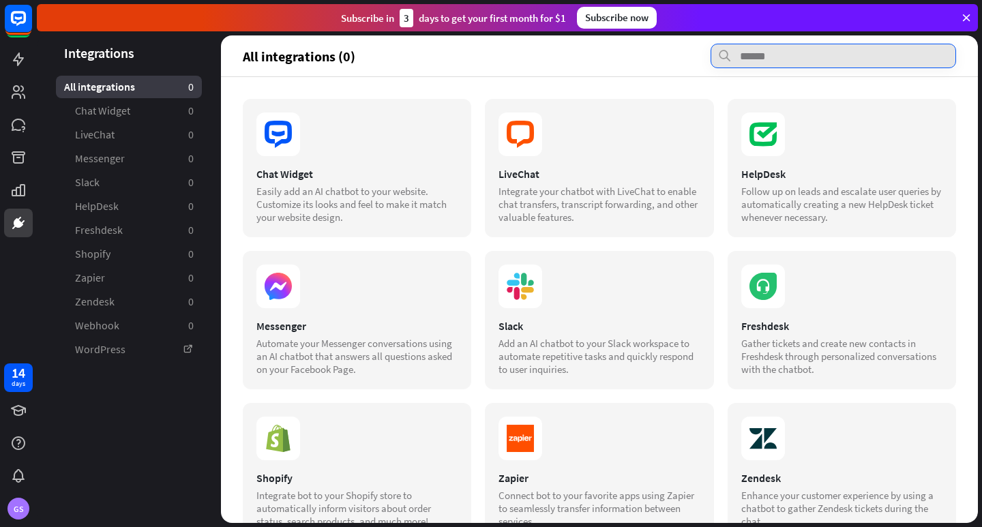
click at [750, 56] on input "text" at bounding box center [834, 56] width 246 height 25
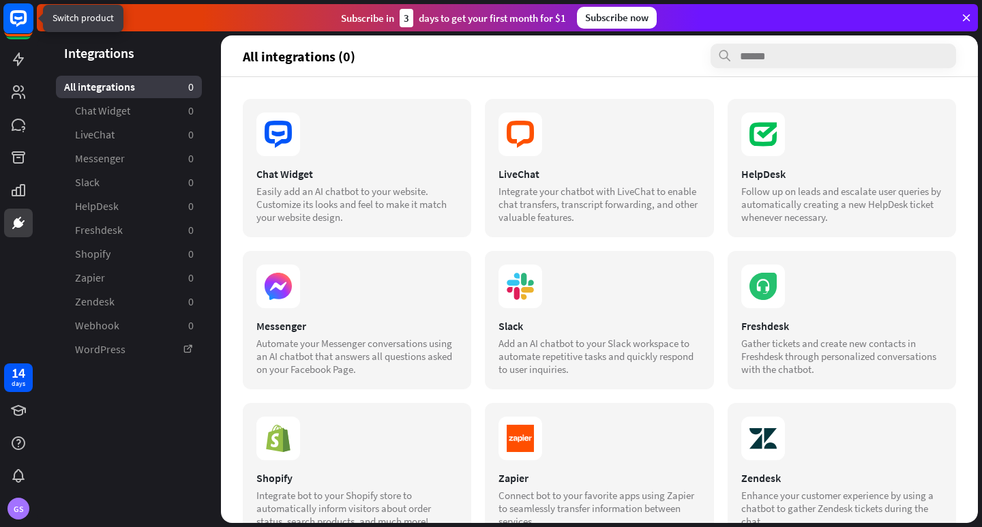
click at [15, 18] on icon at bounding box center [18, 17] width 8 height 3
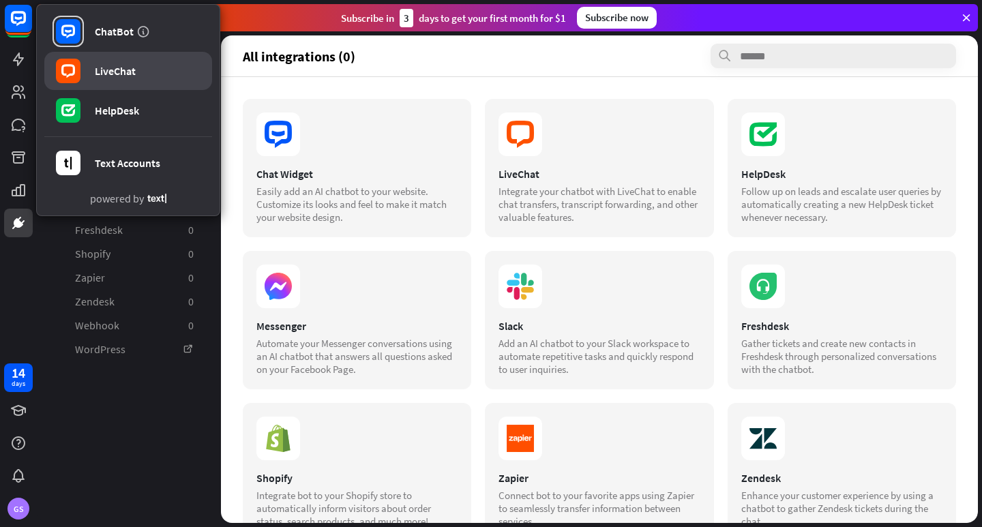
click at [136, 61] on link "LiveChat" at bounding box center [128, 71] width 168 height 38
